Goal: Task Accomplishment & Management: Manage account settings

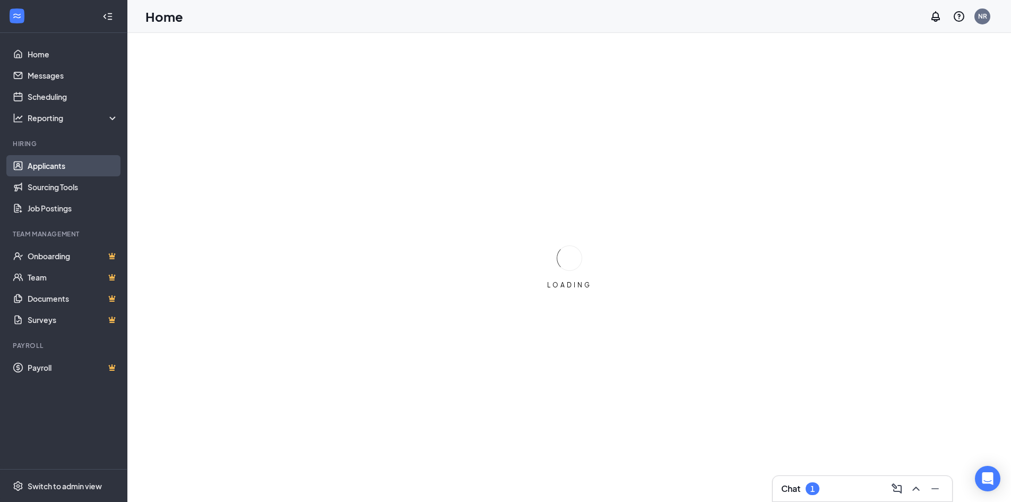
click at [70, 171] on link "Applicants" at bounding box center [73, 165] width 91 height 21
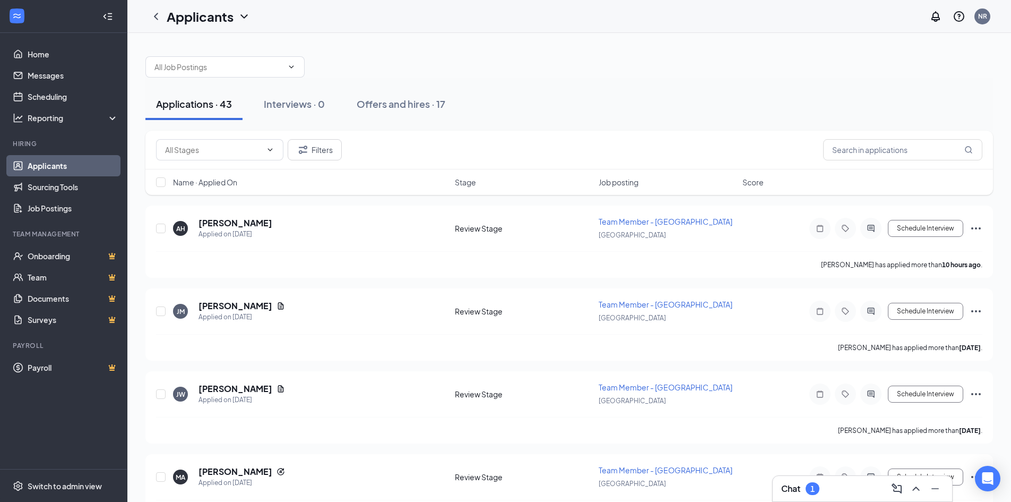
click at [621, 185] on span "Job posting" at bounding box center [619, 182] width 40 height 11
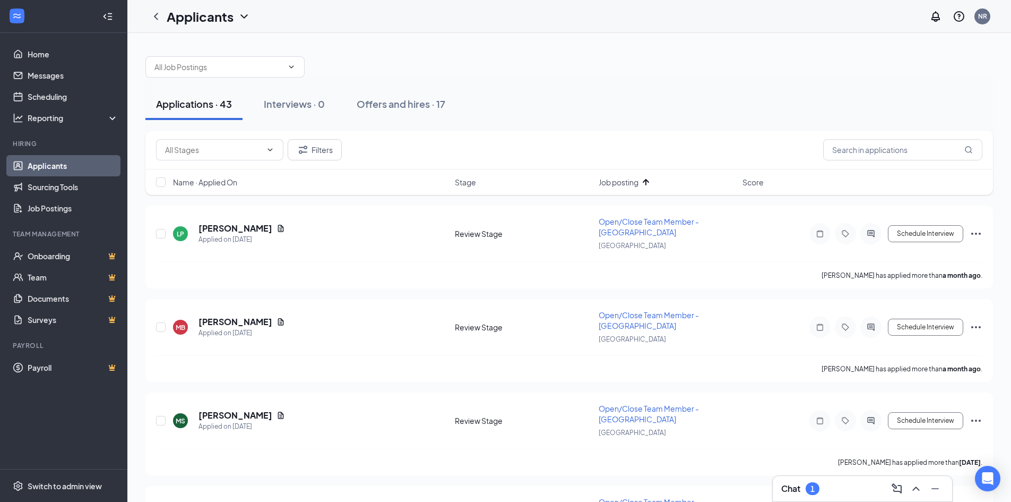
click at [647, 184] on icon "ArrowUp" at bounding box center [646, 182] width 13 height 13
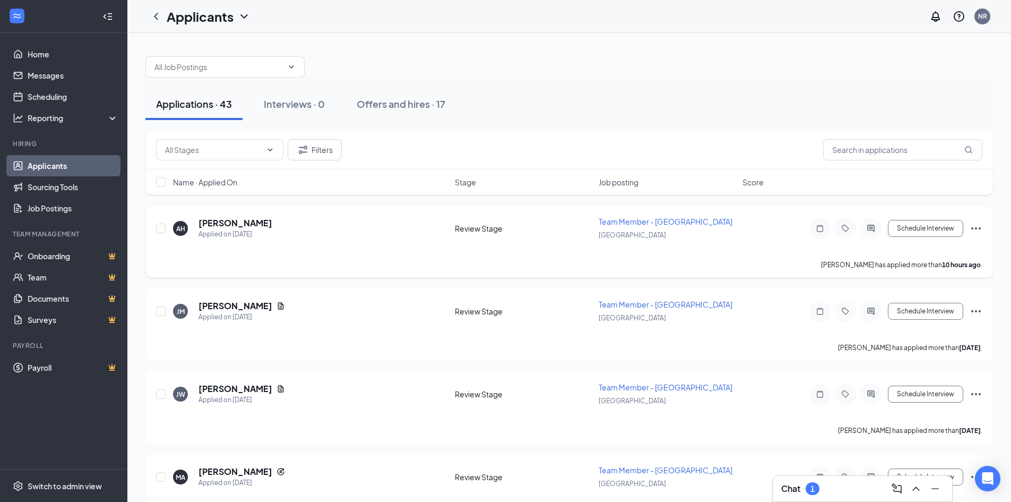
click at [630, 222] on span "Team Member - [GEOGRAPHIC_DATA]" at bounding box center [666, 222] width 134 height 10
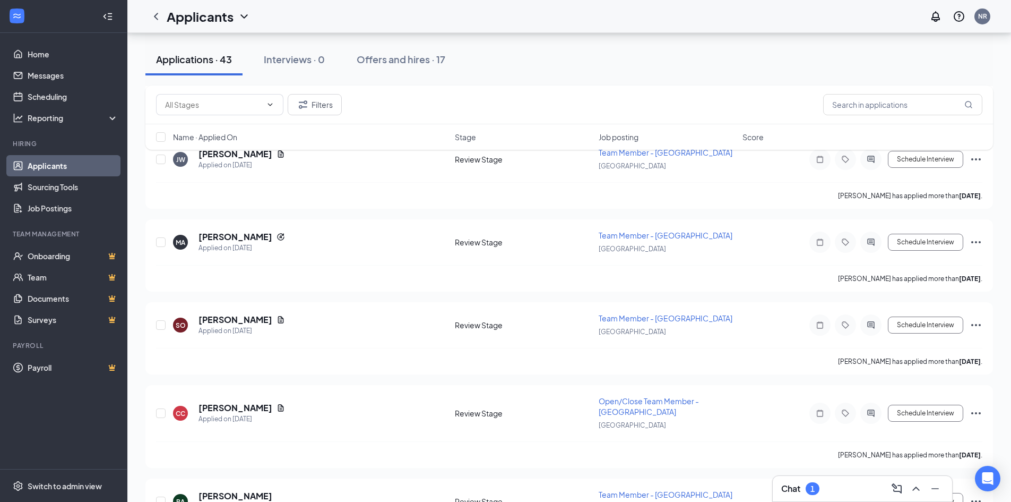
scroll to position [317, 0]
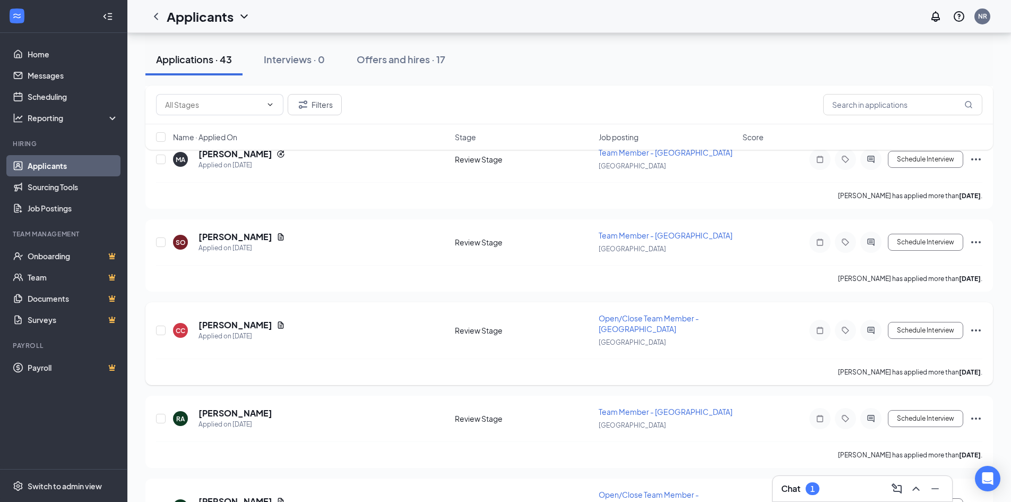
click at [617, 317] on span "Open/Close Team Member - [GEOGRAPHIC_DATA]" at bounding box center [649, 323] width 100 height 20
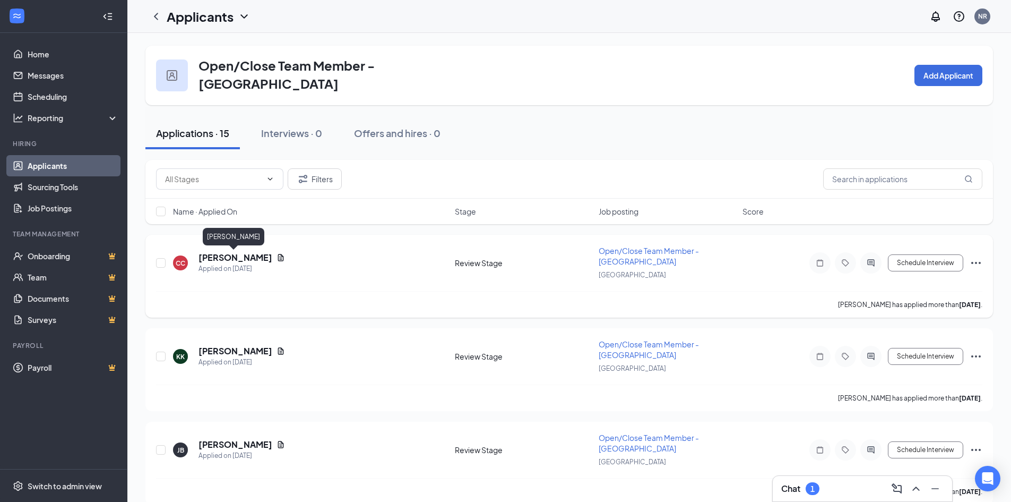
click at [237, 261] on h5 "[PERSON_NAME]" at bounding box center [236, 258] width 74 height 12
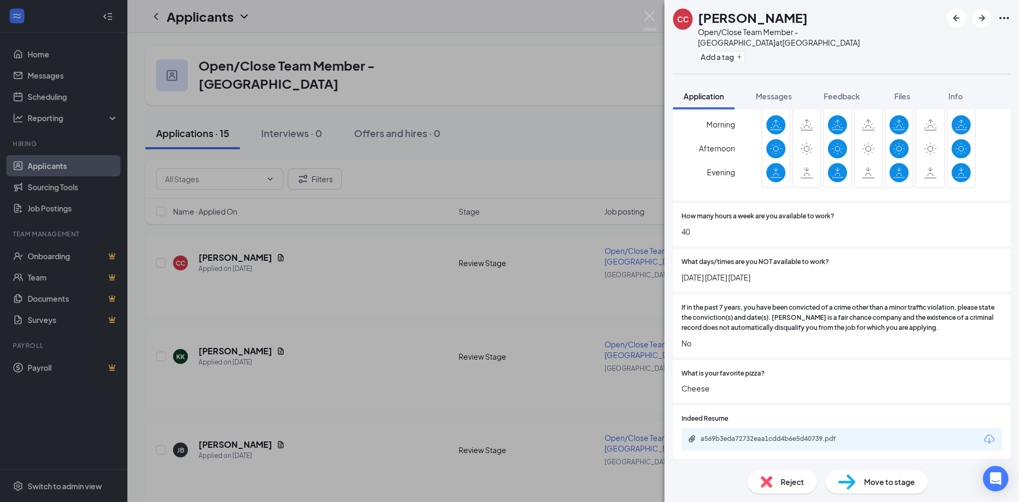
scroll to position [479, 0]
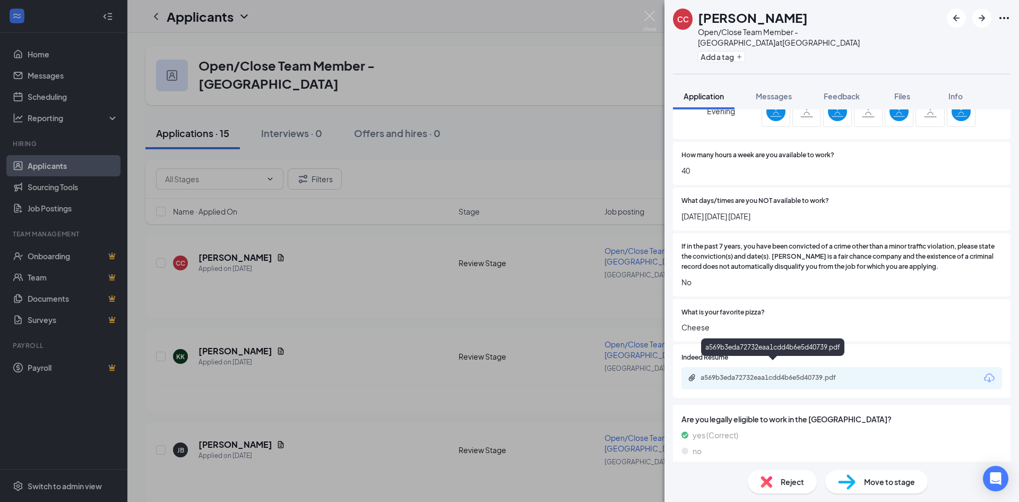
click at [798, 373] on div "a569b3eda72732eaa1cdd4b6e5d40739.pdf" at bounding box center [775, 377] width 149 height 8
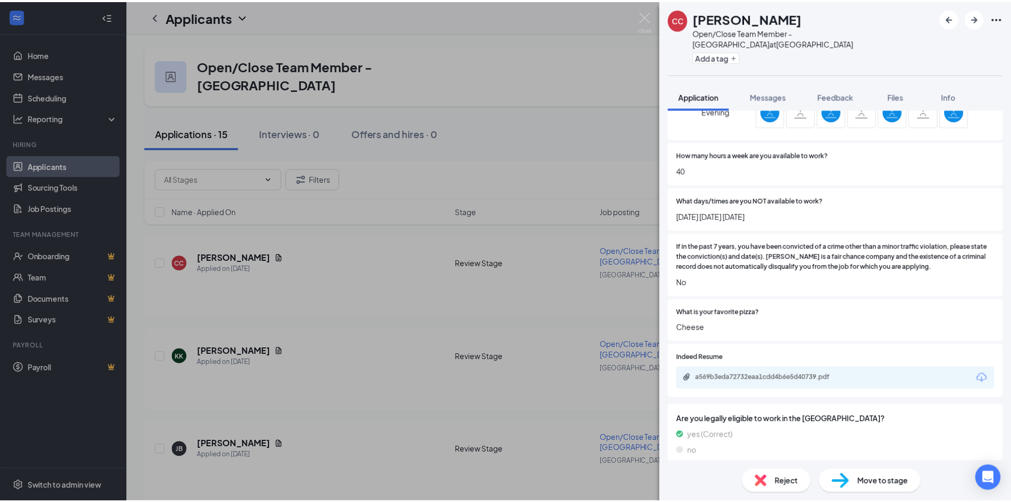
scroll to position [476, 0]
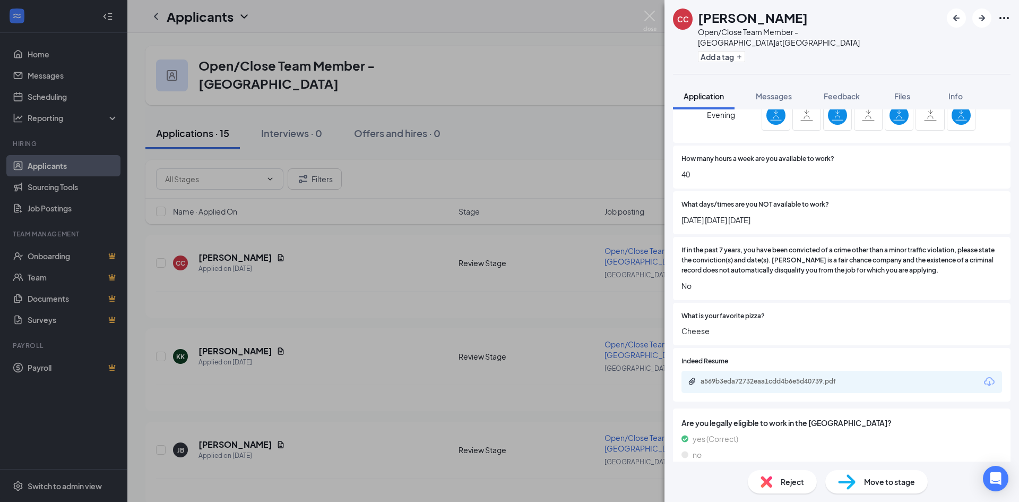
click at [640, 11] on div "CC [PERSON_NAME] Open/Close Team Member - [GEOGRAPHIC_DATA] at [GEOGRAPHIC_DATA…" at bounding box center [509, 251] width 1019 height 502
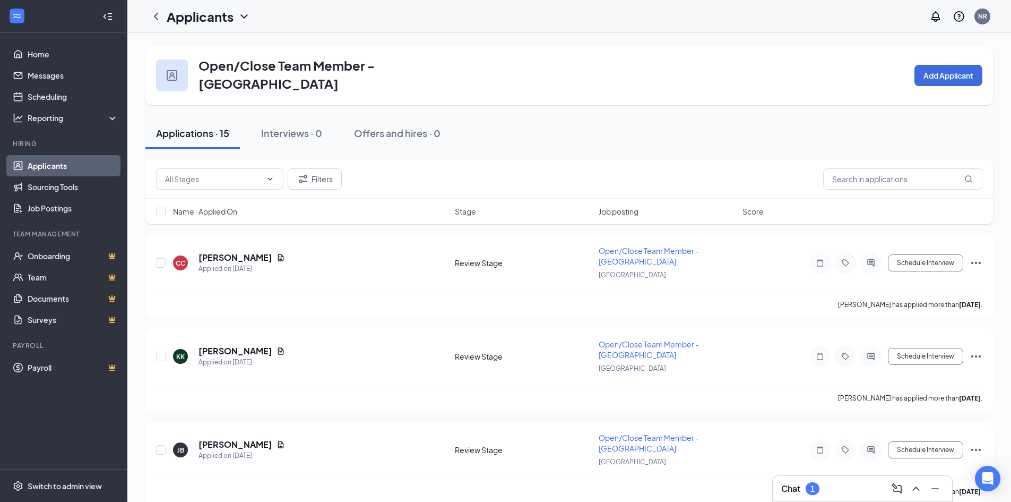
click at [648, 15] on div "Applicants NR" at bounding box center [569, 16] width 884 height 33
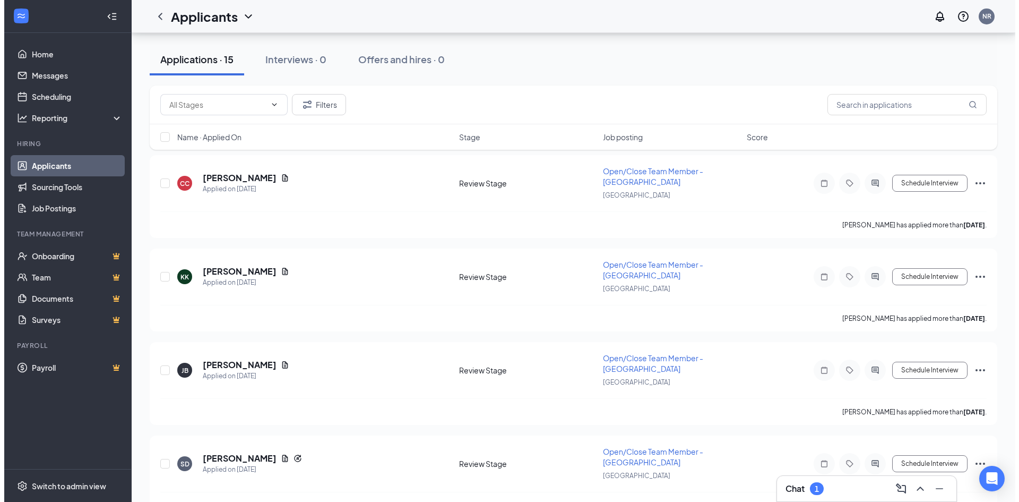
scroll to position [81, 0]
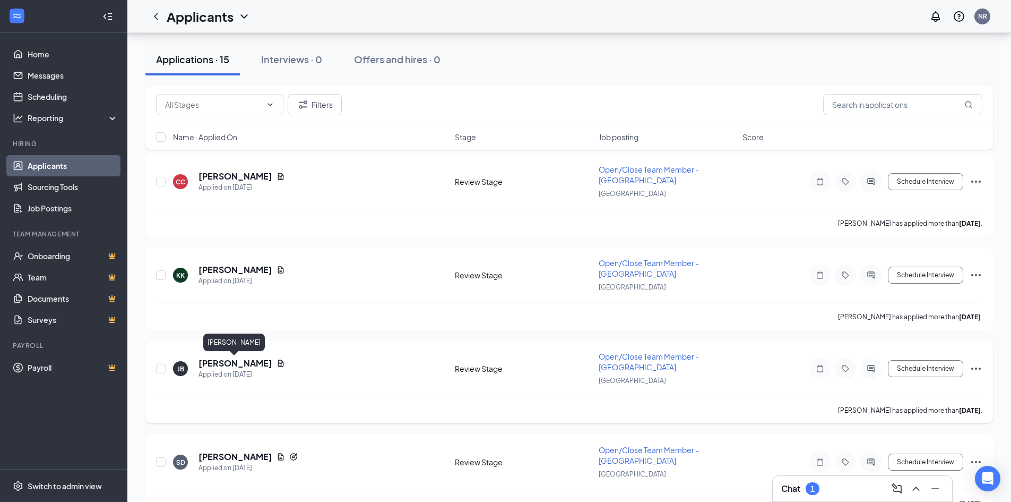
click at [259, 362] on h5 "[PERSON_NAME]" at bounding box center [236, 363] width 74 height 12
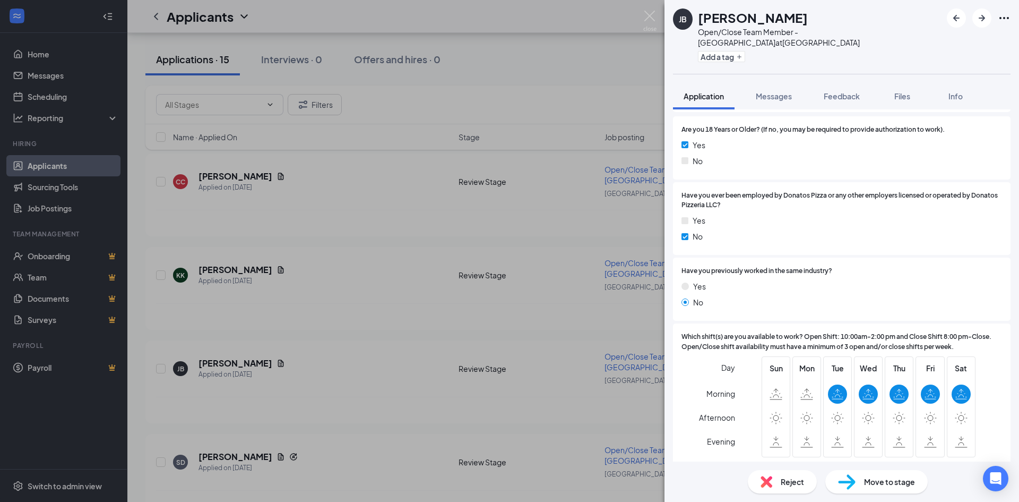
scroll to position [194, 0]
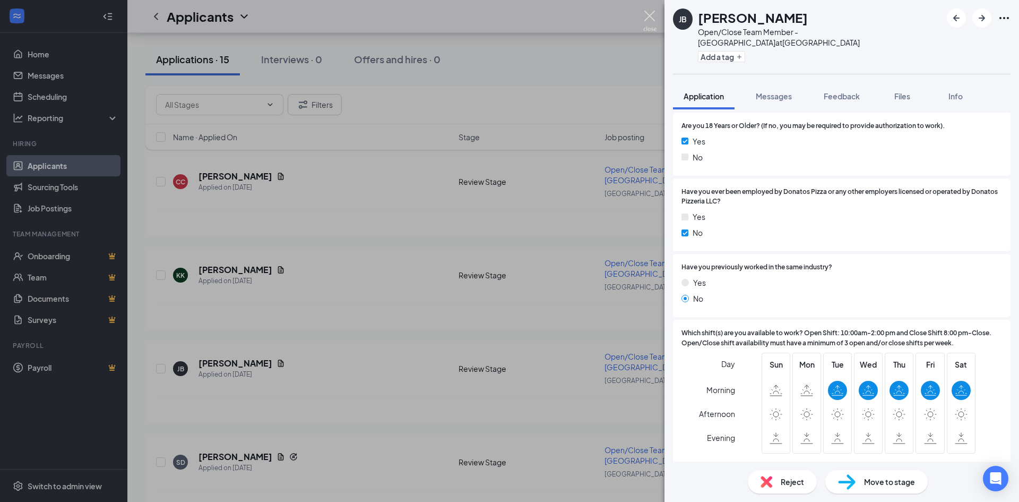
click at [652, 21] on img at bounding box center [649, 21] width 13 height 21
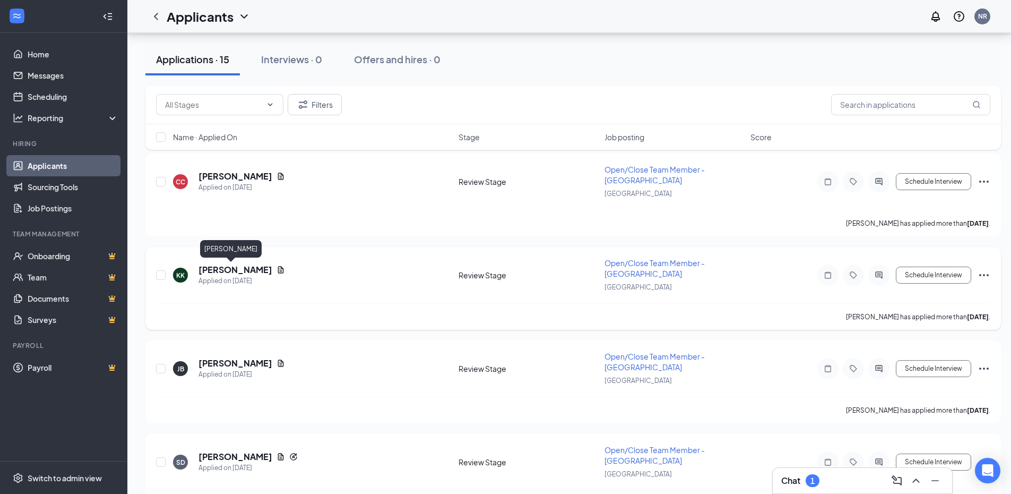
click at [216, 268] on h5 "[PERSON_NAME]" at bounding box center [236, 270] width 74 height 12
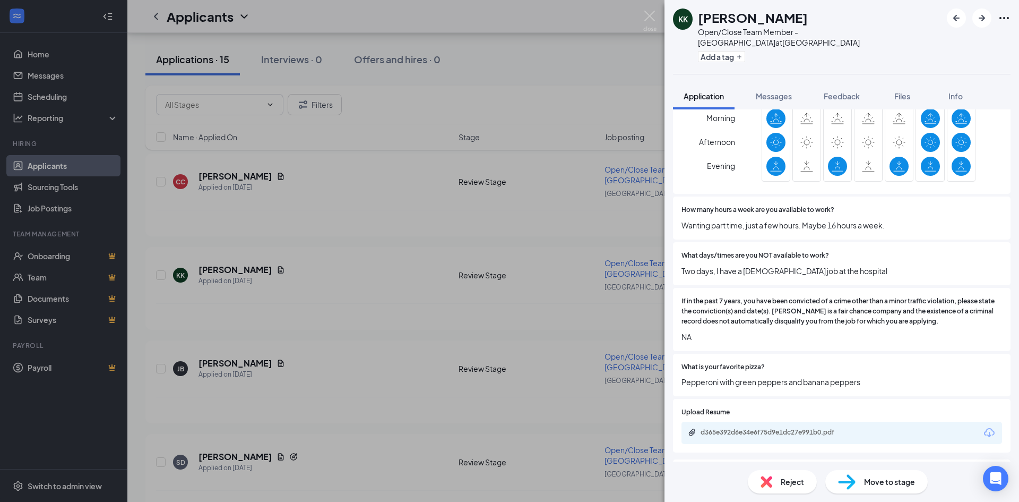
scroll to position [479, 0]
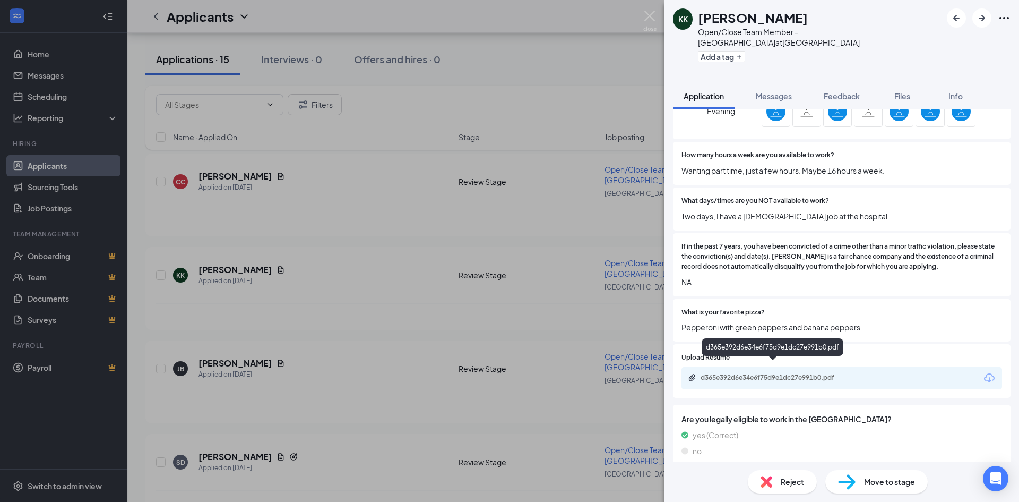
click at [794, 373] on div "d365e392d6e34e6f75d9e1dc27e991b0.pdf" at bounding box center [775, 377] width 149 height 8
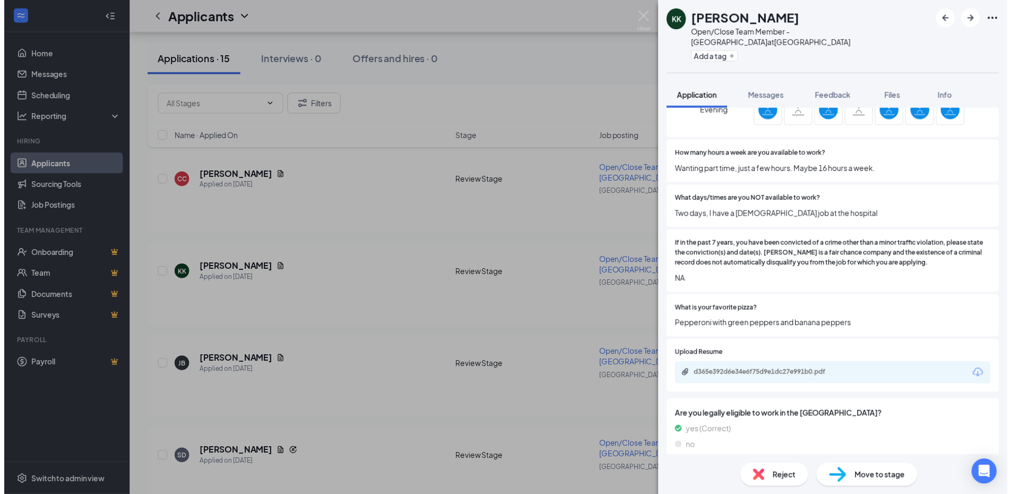
scroll to position [476, 0]
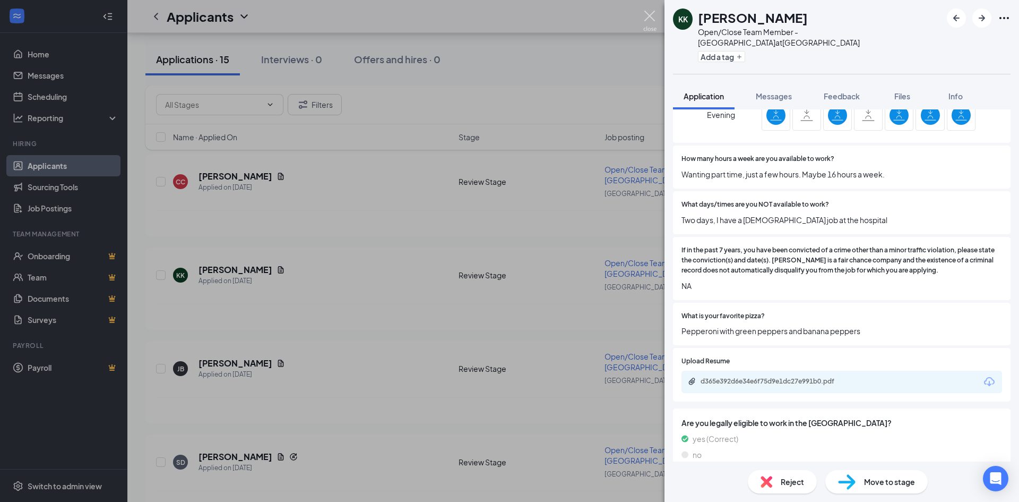
click at [653, 23] on img at bounding box center [649, 21] width 13 height 21
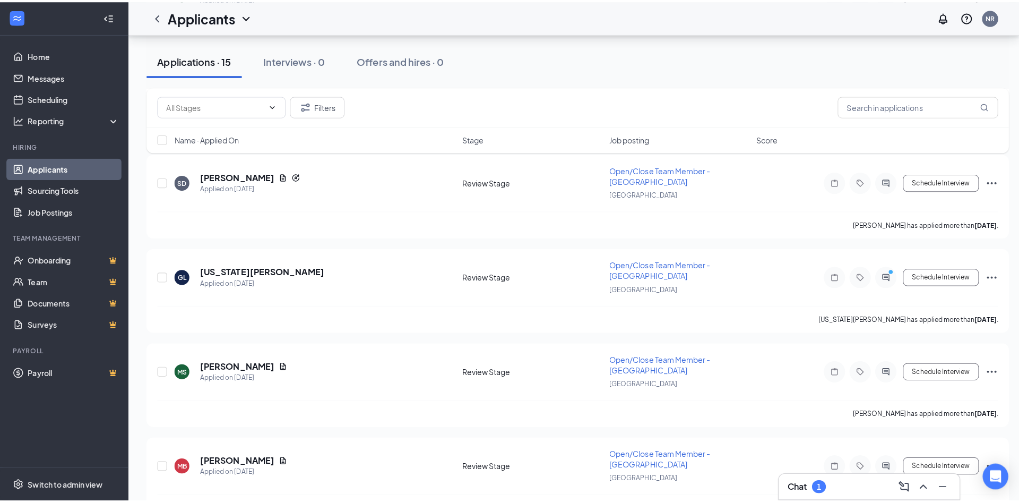
scroll to position [367, 0]
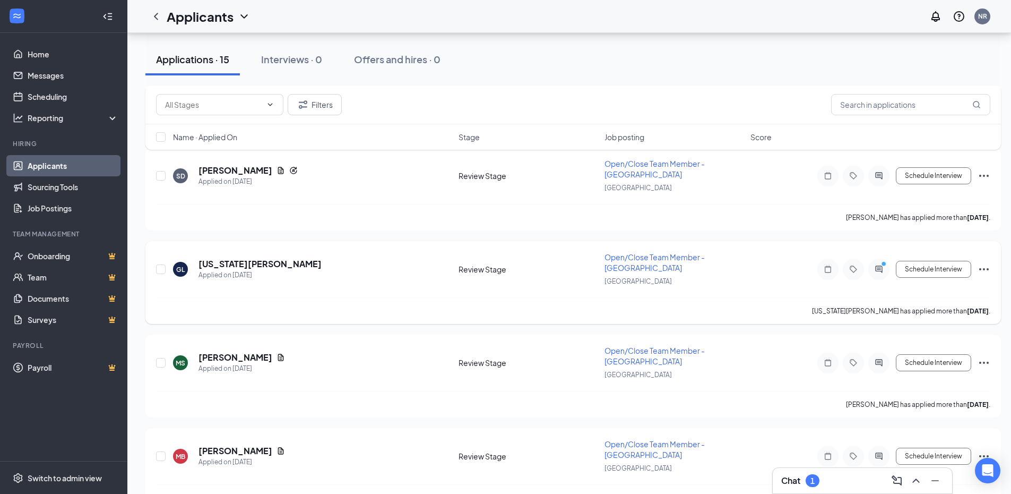
click at [220, 257] on div "GL [US_STATE][PERSON_NAME] Applied on [DATE] Review Stage Open/Close Team Membe…" at bounding box center [573, 275] width 835 height 46
click at [222, 261] on h5 "[US_STATE][PERSON_NAME]" at bounding box center [260, 264] width 123 height 12
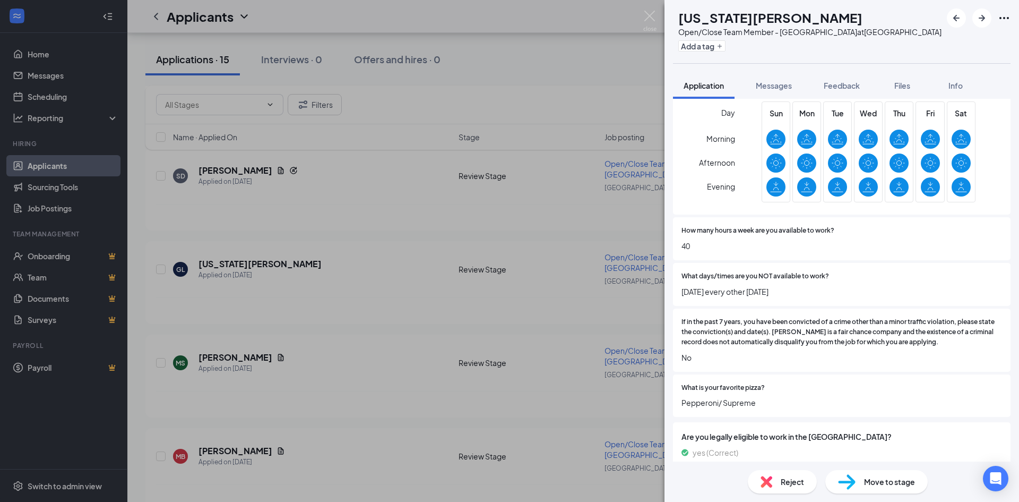
scroll to position [378, 0]
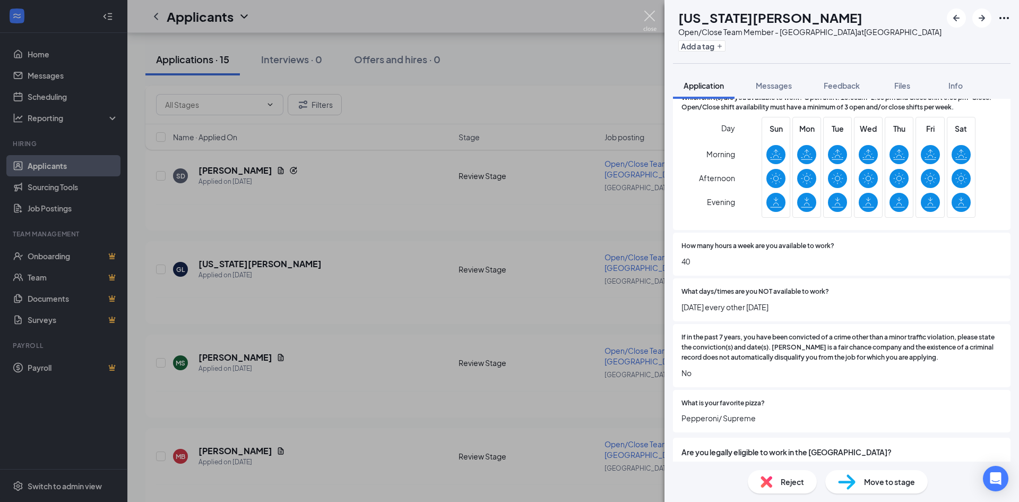
click at [643, 16] on img at bounding box center [649, 21] width 13 height 21
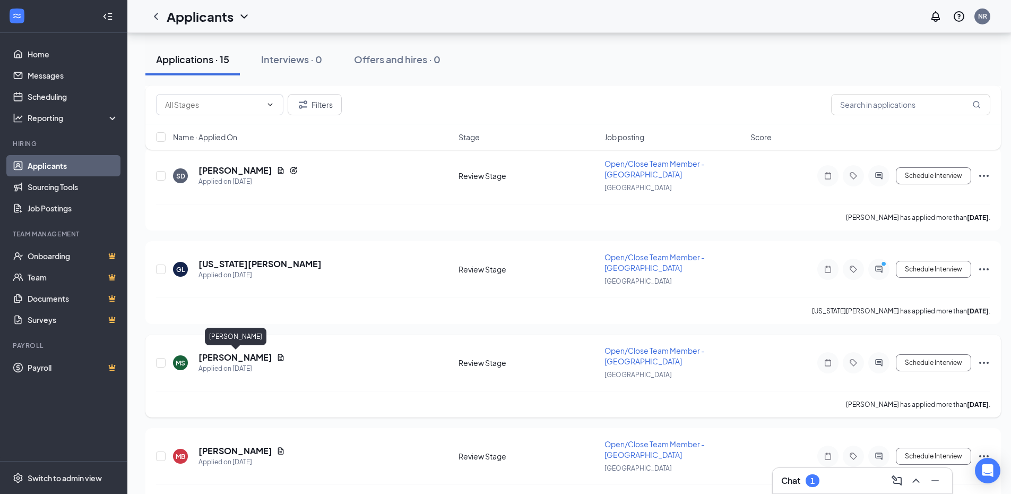
click at [241, 358] on h5 "[PERSON_NAME]" at bounding box center [236, 357] width 74 height 12
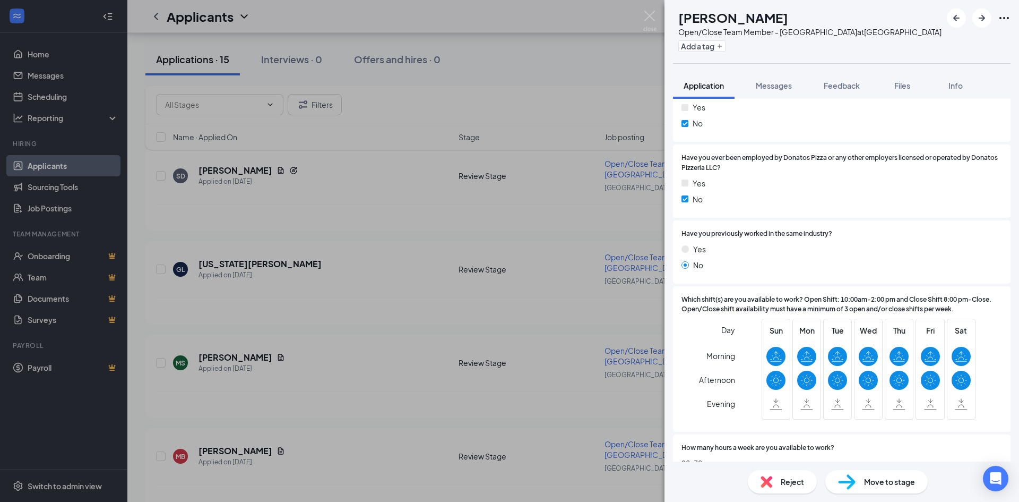
scroll to position [210, 0]
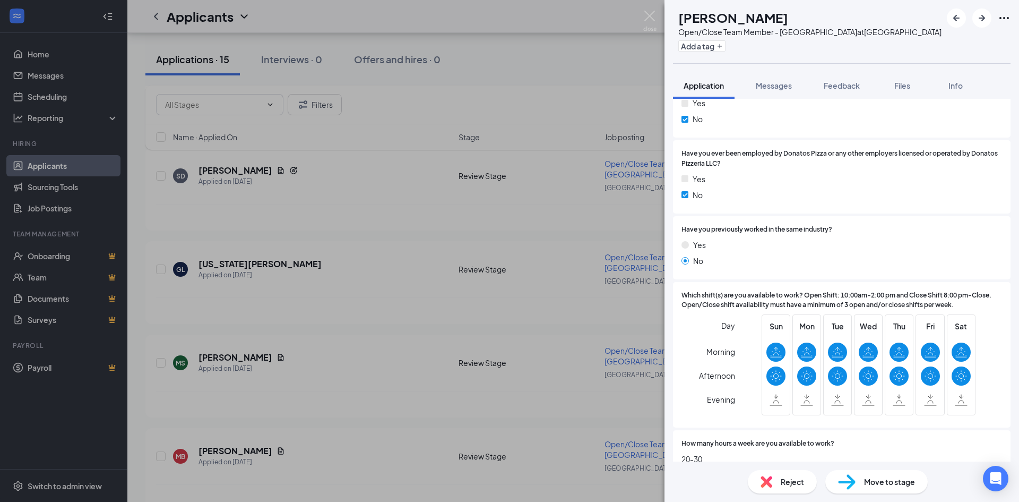
click at [595, 273] on div "MS [PERSON_NAME] Open/Close Team Member - [GEOGRAPHIC_DATA] at [GEOGRAPHIC_DATA…" at bounding box center [509, 251] width 1019 height 502
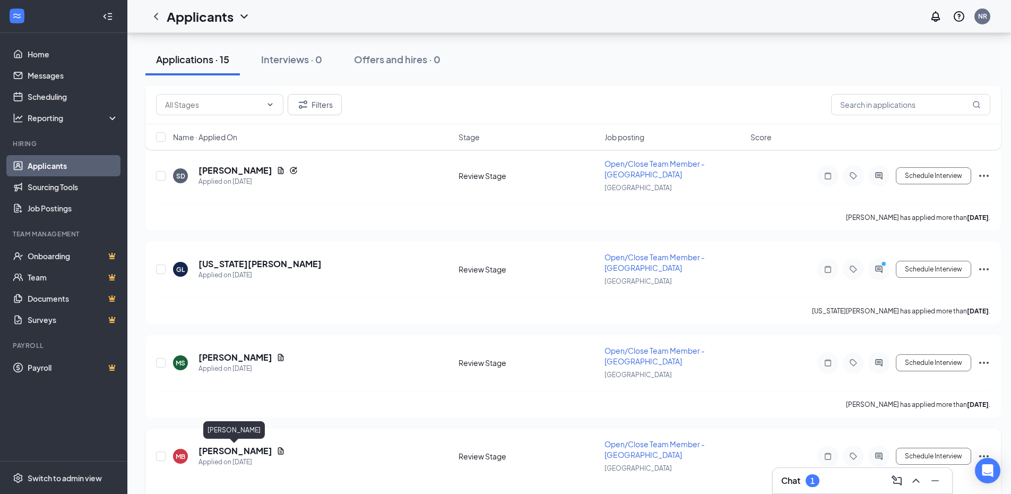
click at [244, 453] on h5 "[PERSON_NAME]" at bounding box center [236, 451] width 74 height 12
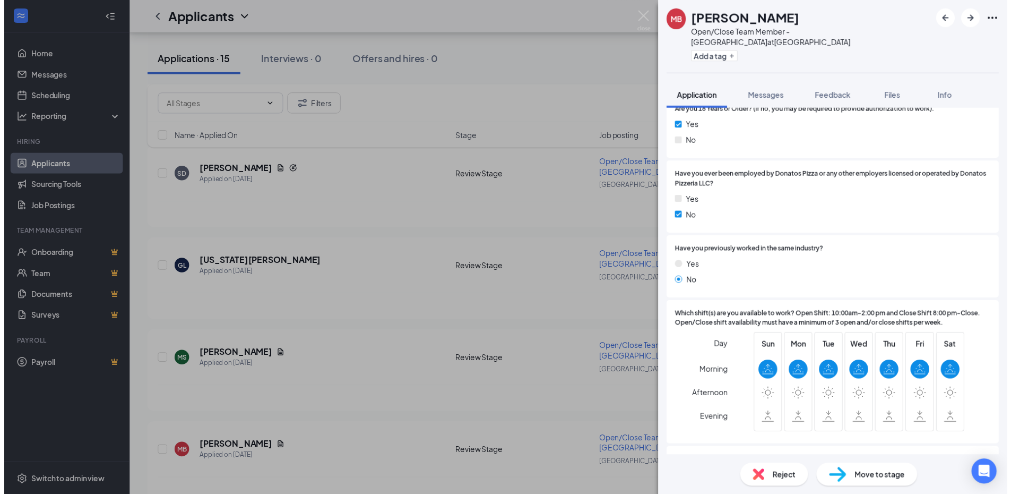
scroll to position [201, 0]
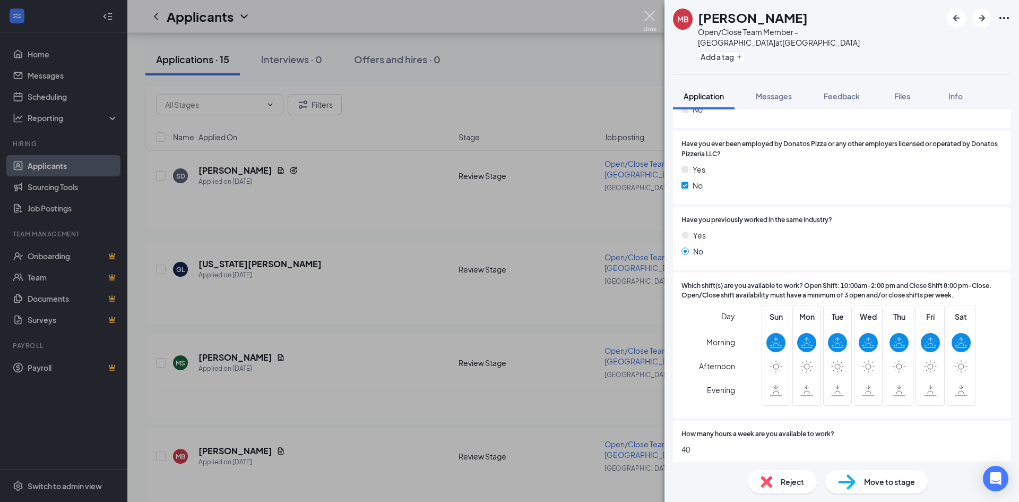
click at [650, 18] on img at bounding box center [649, 21] width 13 height 21
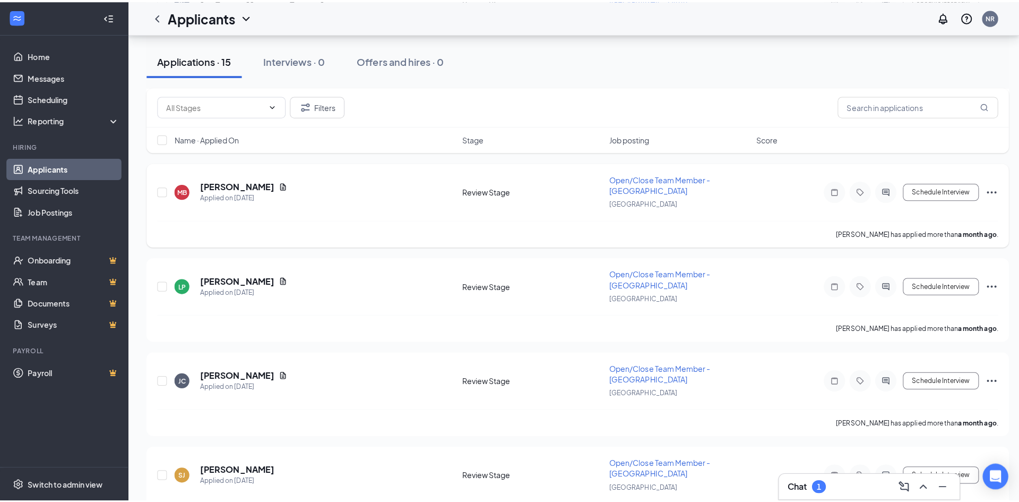
scroll to position [638, 0]
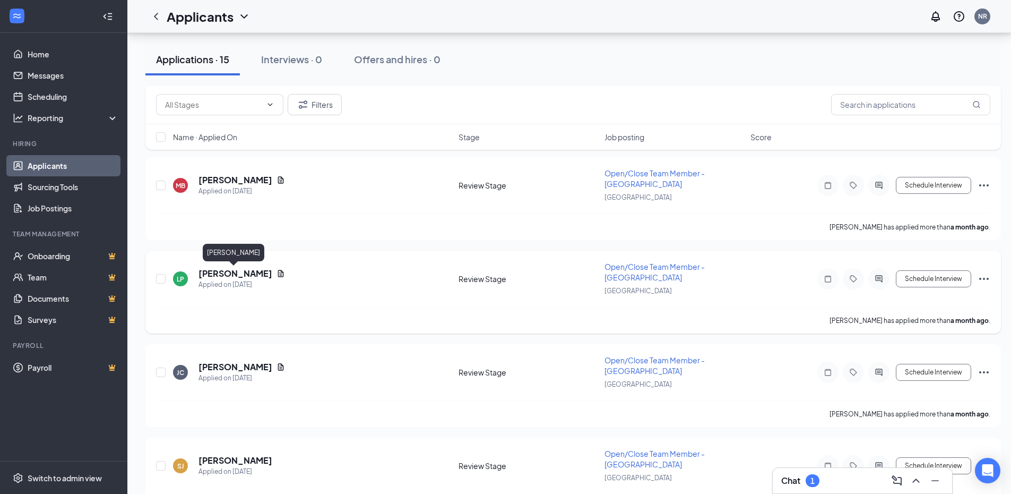
click at [235, 273] on h5 "[PERSON_NAME]" at bounding box center [236, 274] width 74 height 12
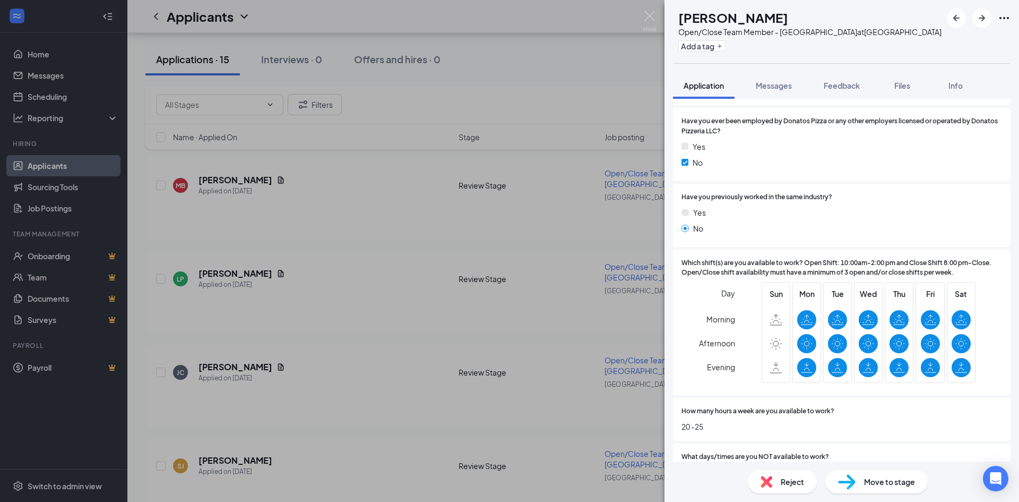
scroll to position [257, 0]
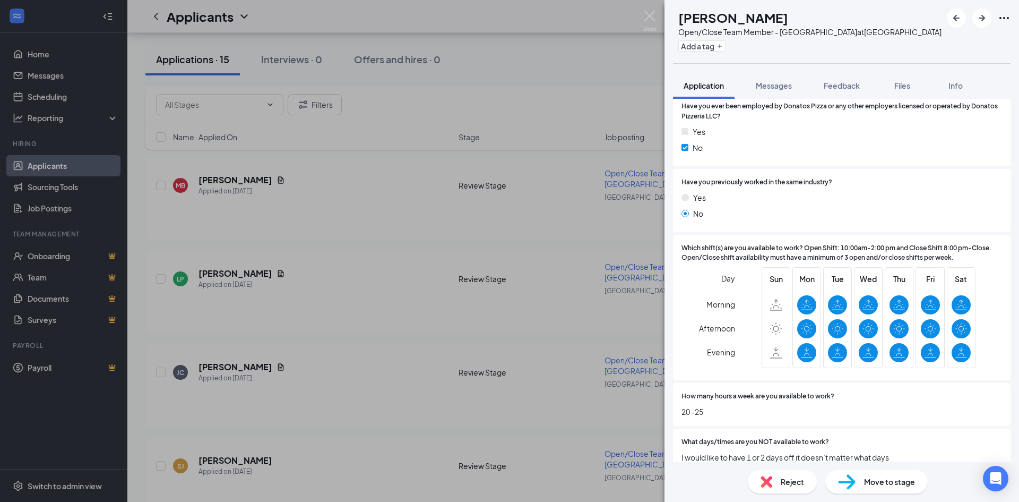
click at [641, 14] on div "LP [PERSON_NAME] Open/Close Team Member - [GEOGRAPHIC_DATA] at [GEOGRAPHIC_DATA…" at bounding box center [509, 251] width 1019 height 502
click at [648, 15] on img at bounding box center [649, 21] width 13 height 21
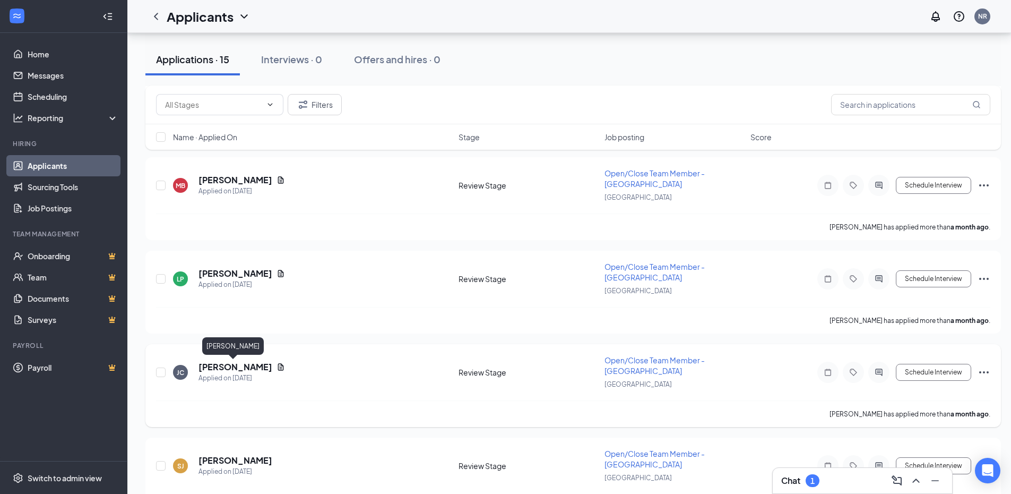
click at [239, 370] on h5 "[PERSON_NAME]" at bounding box center [236, 367] width 74 height 12
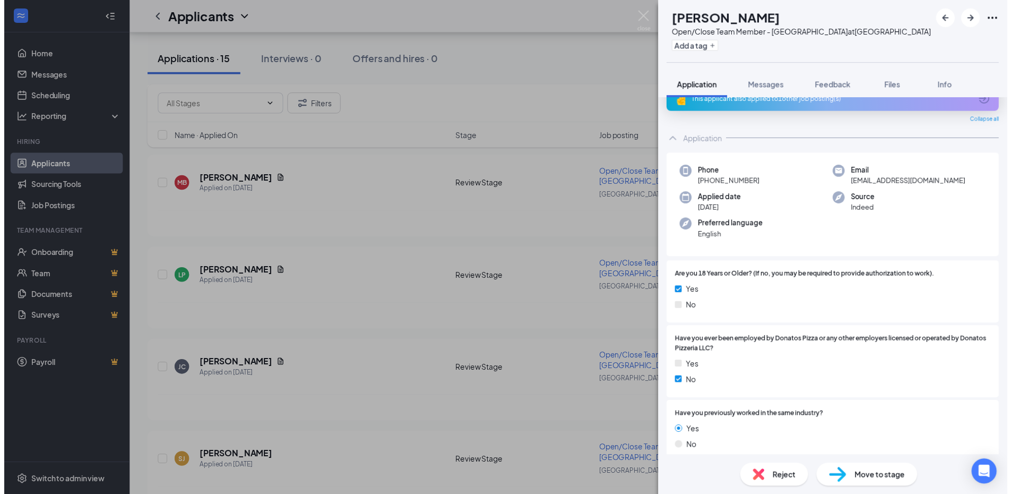
scroll to position [19, 0]
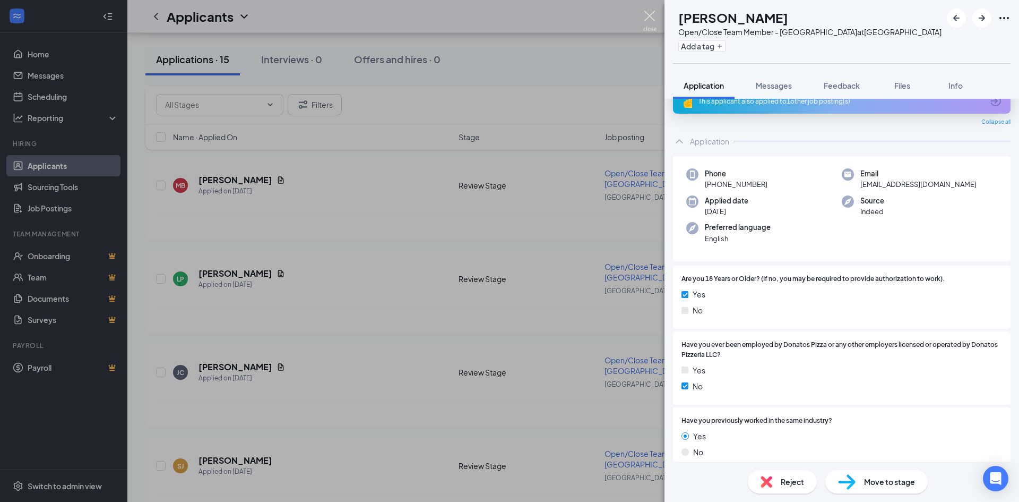
drag, startPoint x: 655, startPoint y: 18, endPoint x: 640, endPoint y: 59, distance: 43.3
click at [654, 18] on img at bounding box center [649, 21] width 13 height 21
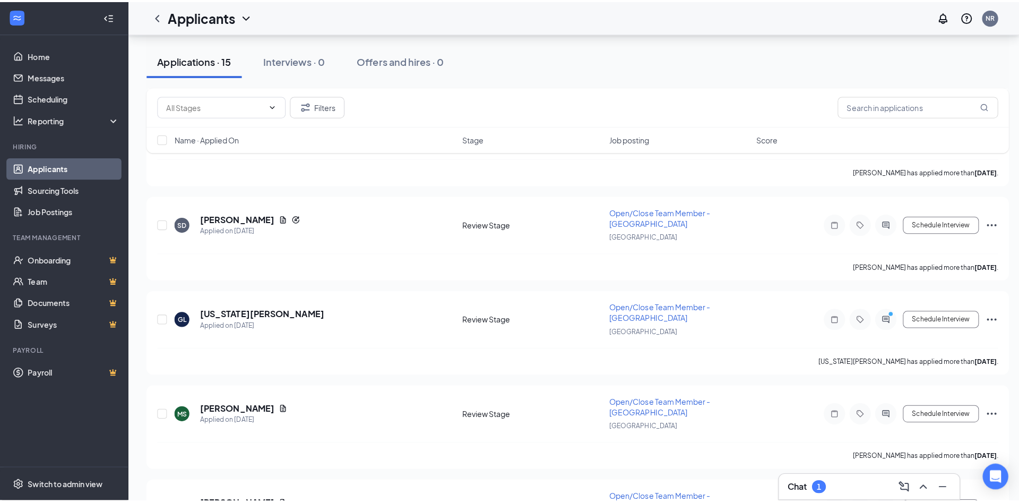
scroll to position [281, 0]
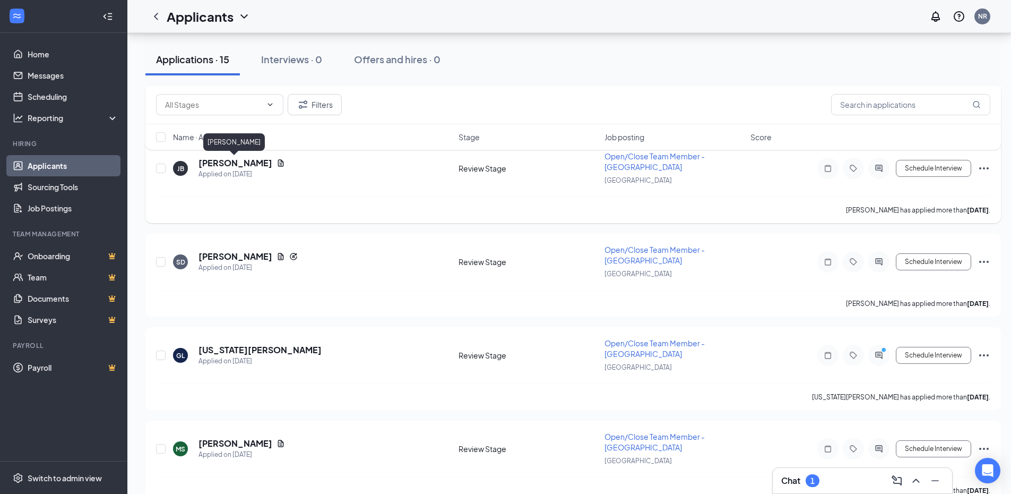
click at [240, 161] on h5 "[PERSON_NAME]" at bounding box center [236, 163] width 74 height 12
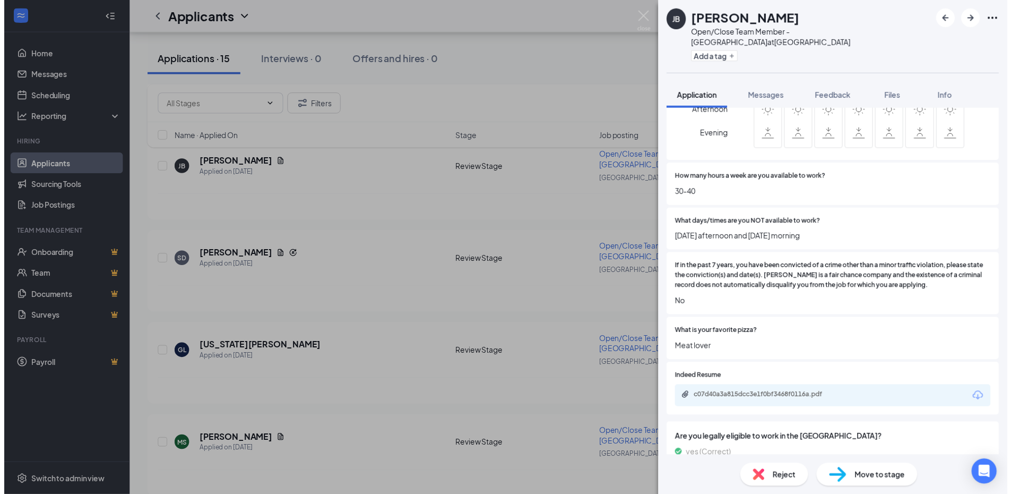
scroll to position [504, 0]
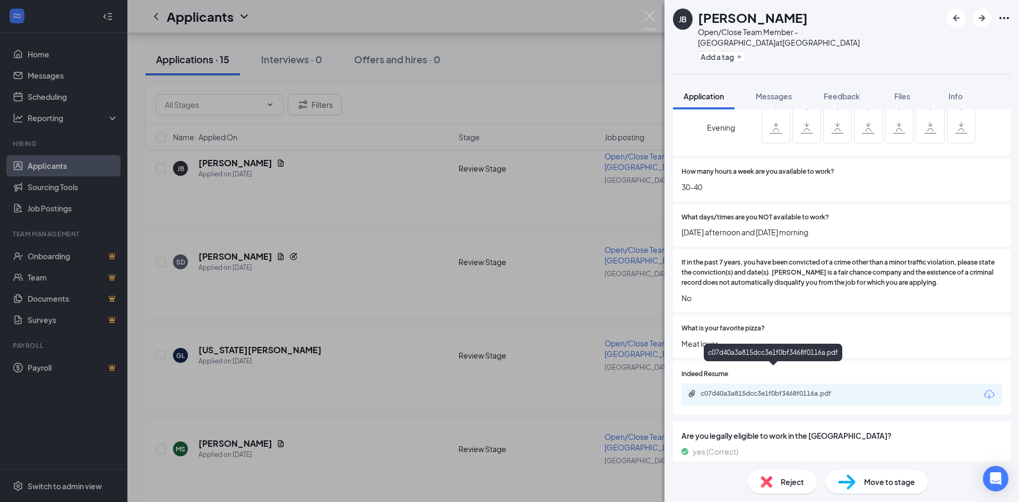
click at [796, 389] on div "c07d40a3a815dcc3e1f0bf3468f0116a.pdf" at bounding box center [775, 393] width 149 height 8
click at [650, 13] on img at bounding box center [649, 21] width 13 height 21
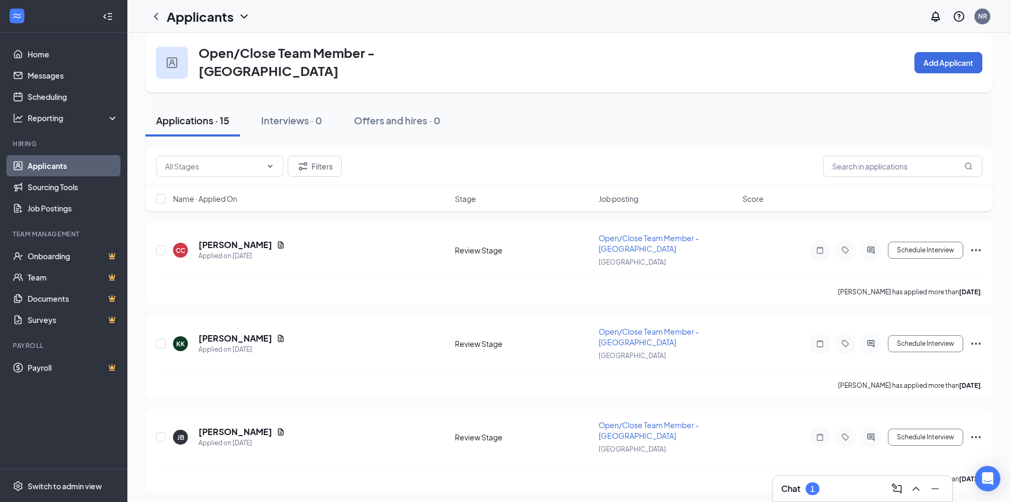
scroll to position [9, 0]
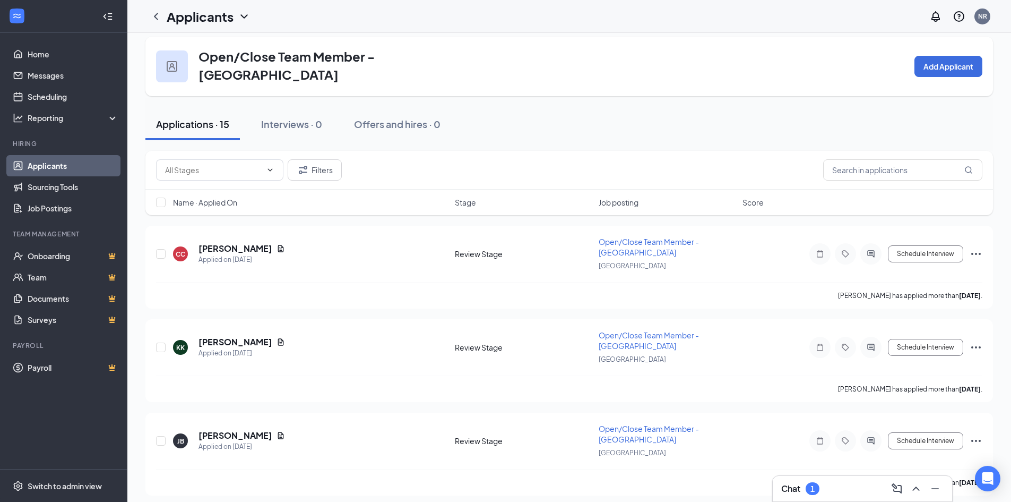
click at [204, 22] on h1 "Applicants" at bounding box center [200, 16] width 67 height 18
click at [207, 46] on link "Applicants" at bounding box center [208, 40] width 71 height 11
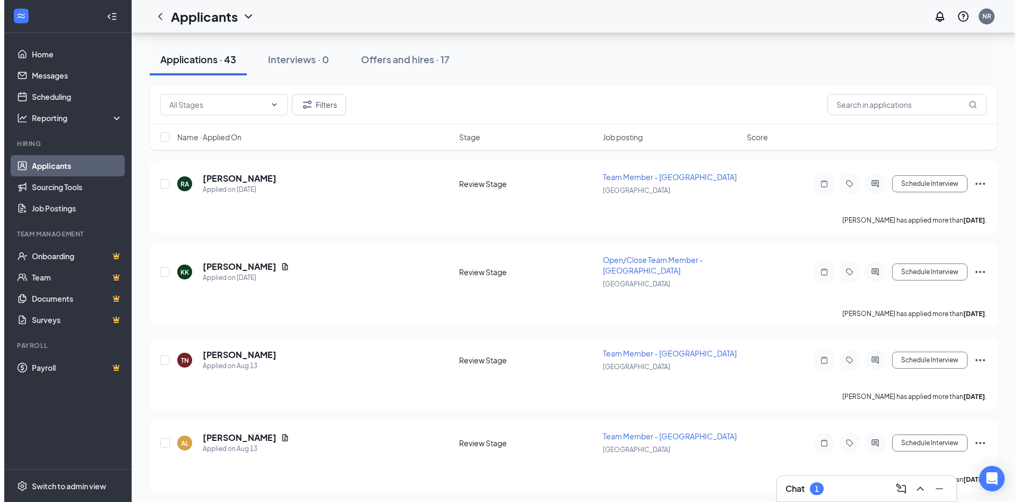
scroll to position [573, 0]
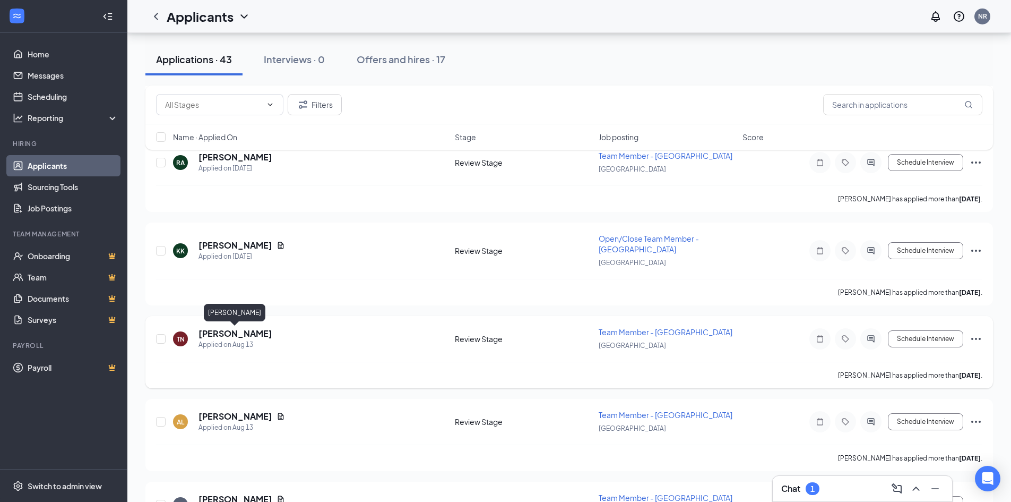
click at [255, 332] on h5 "[PERSON_NAME]" at bounding box center [236, 334] width 74 height 12
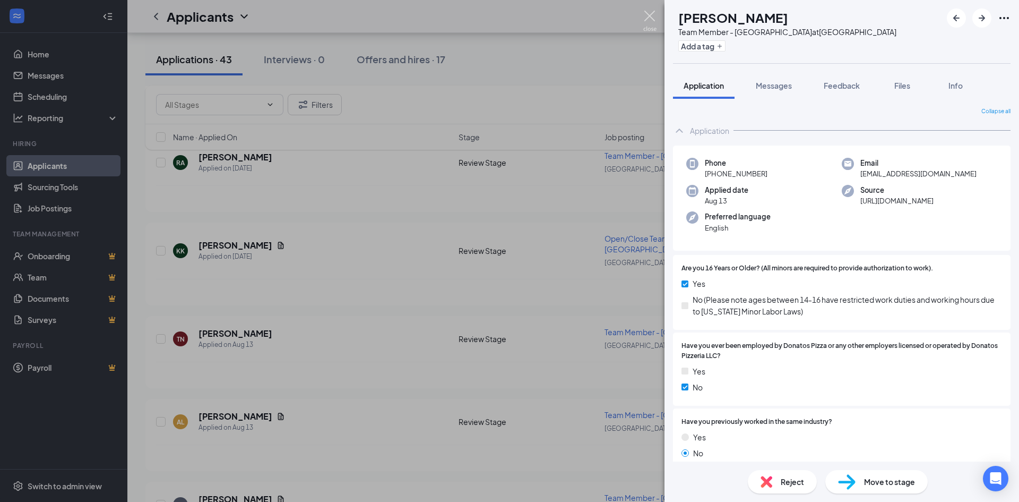
click at [656, 22] on img at bounding box center [649, 21] width 13 height 21
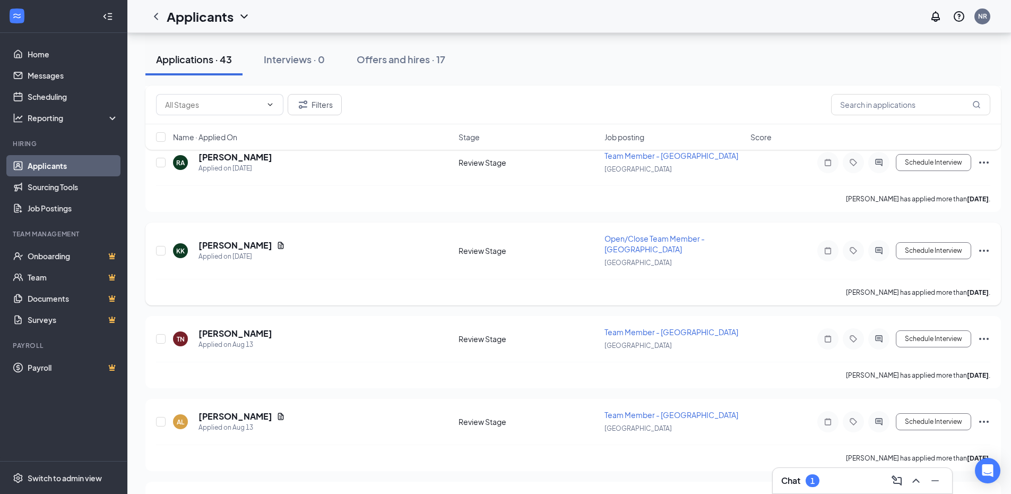
click at [529, 301] on div "[PERSON_NAME] has applied more than [DATE] ." at bounding box center [573, 292] width 835 height 27
click at [529, 302] on div "[PERSON_NAME] has applied more than [DATE] ." at bounding box center [573, 292] width 835 height 27
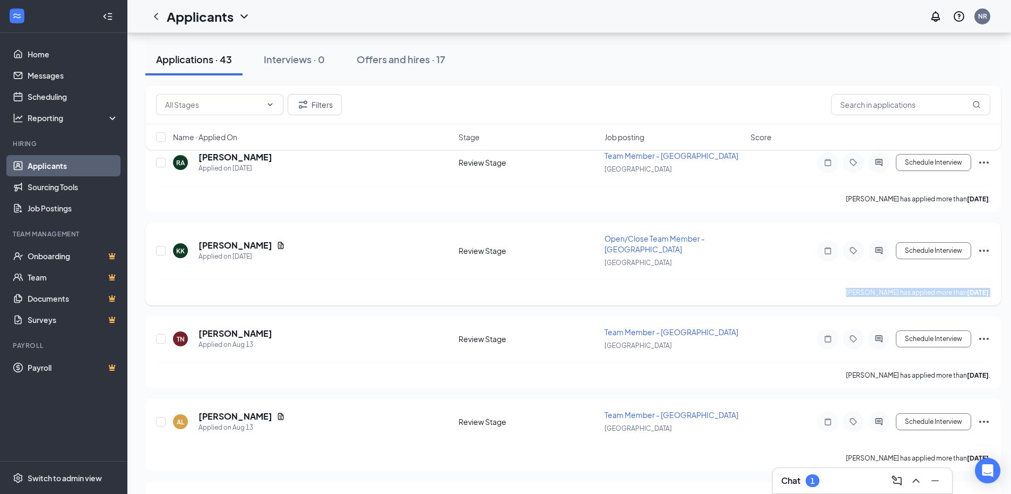
click at [529, 302] on div "[PERSON_NAME] has applied more than [DATE] ." at bounding box center [573, 292] width 835 height 27
